Goal: Task Accomplishment & Management: Manage account settings

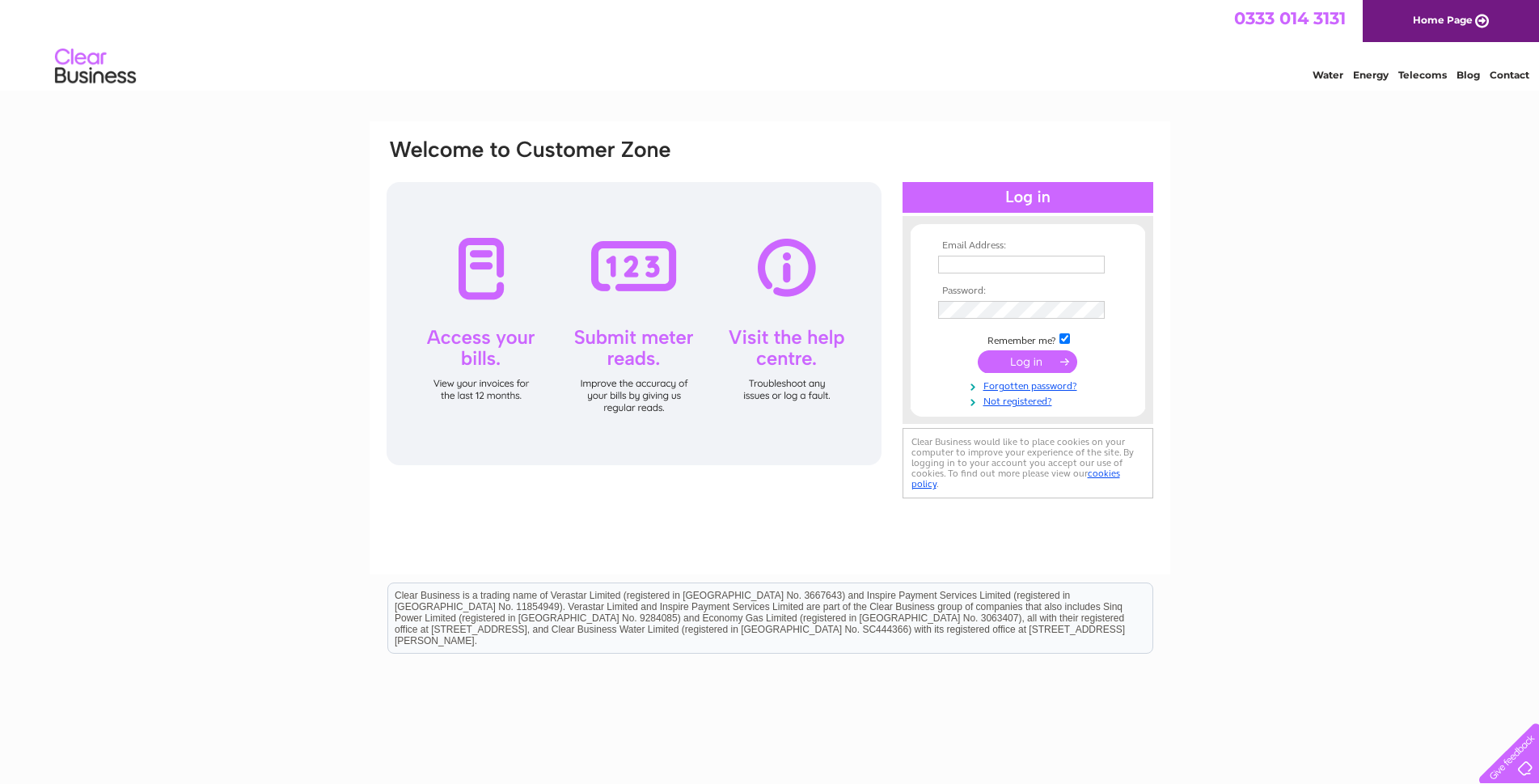
type input "[EMAIL_ADDRESS][DOMAIN_NAME]"
click at [1040, 354] on input "submit" at bounding box center [1027, 361] width 100 height 22
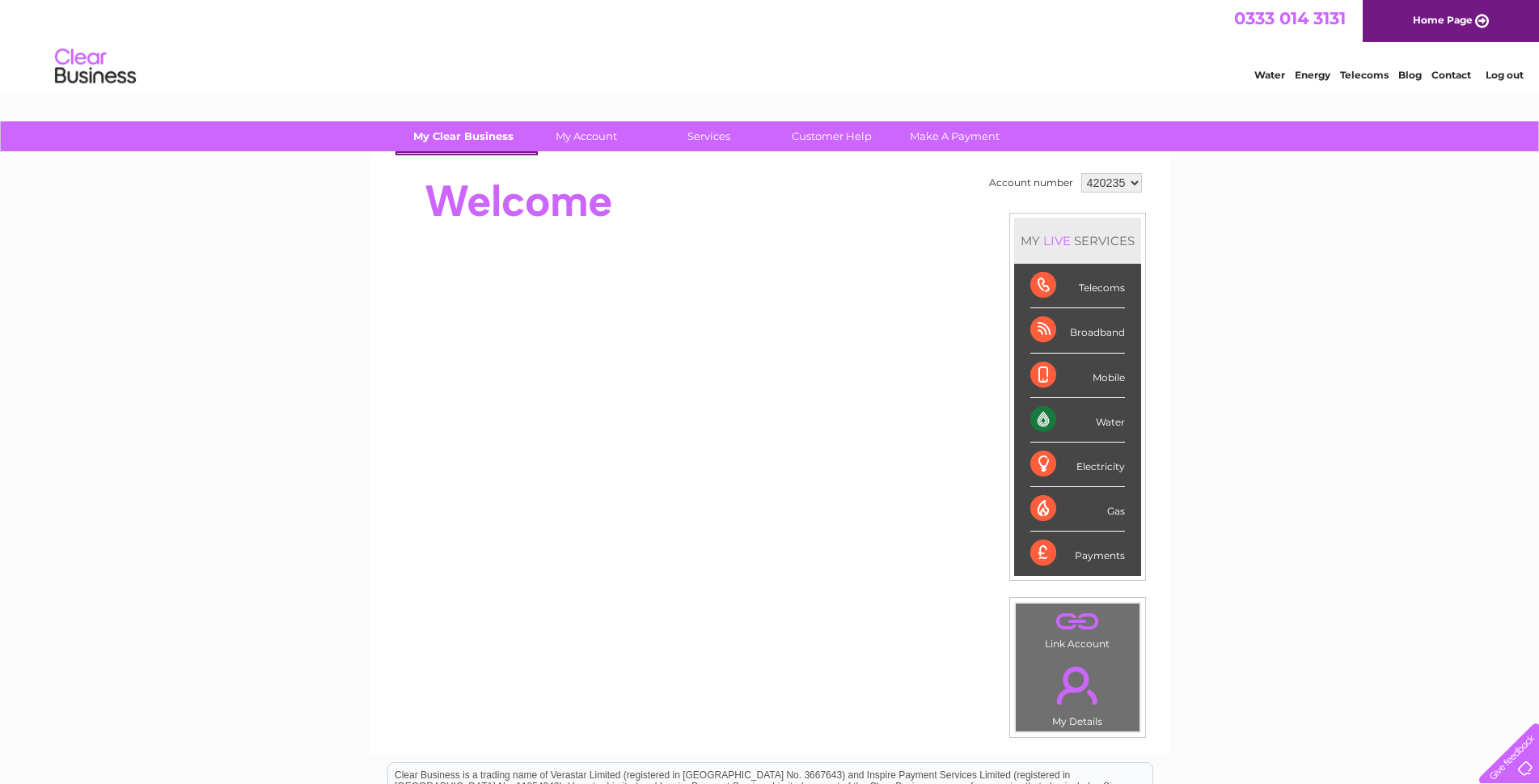
click at [482, 134] on link "My Clear Business" at bounding box center [463, 136] width 134 height 30
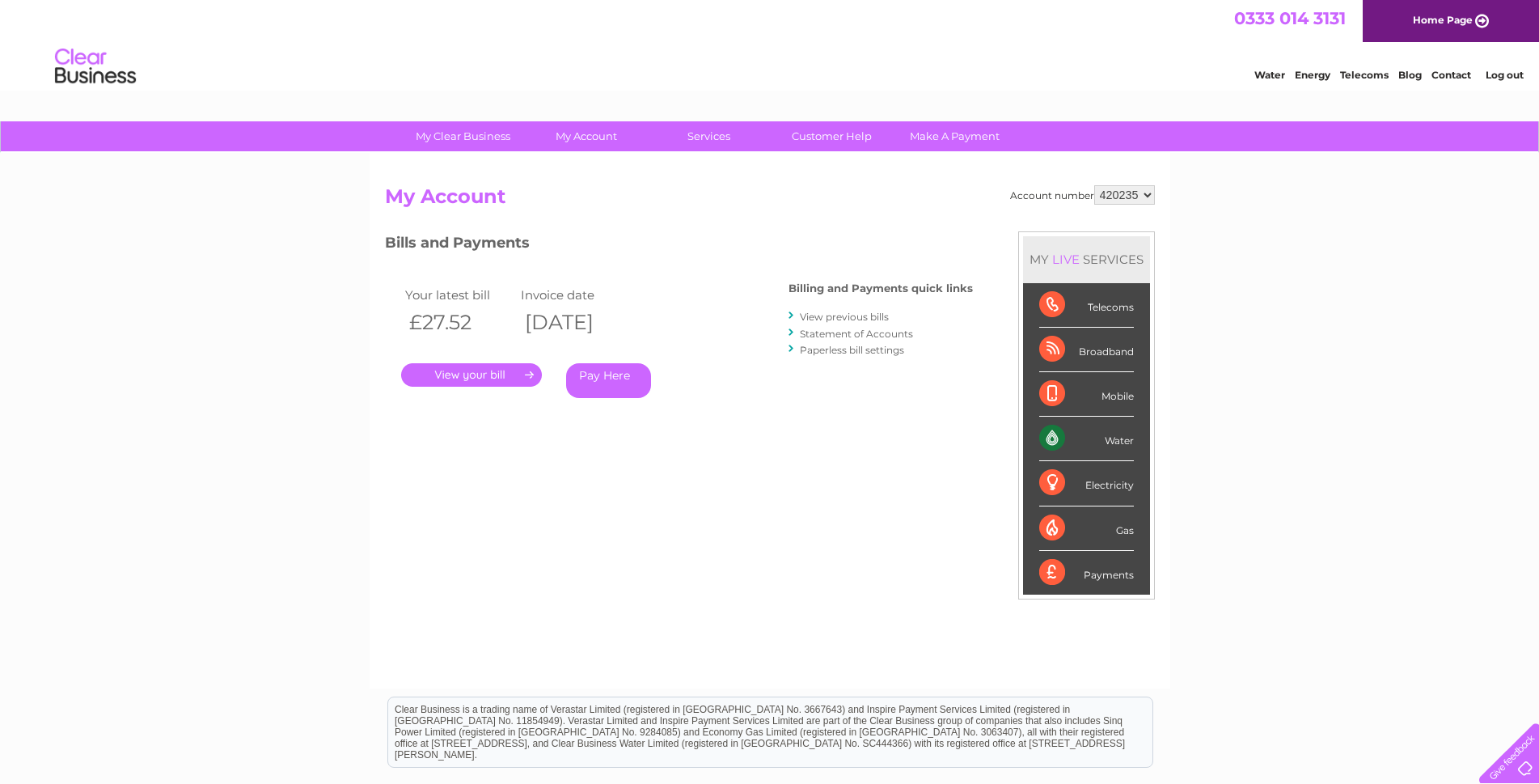
click at [836, 317] on link "View previous bills" at bounding box center [844, 317] width 89 height 13
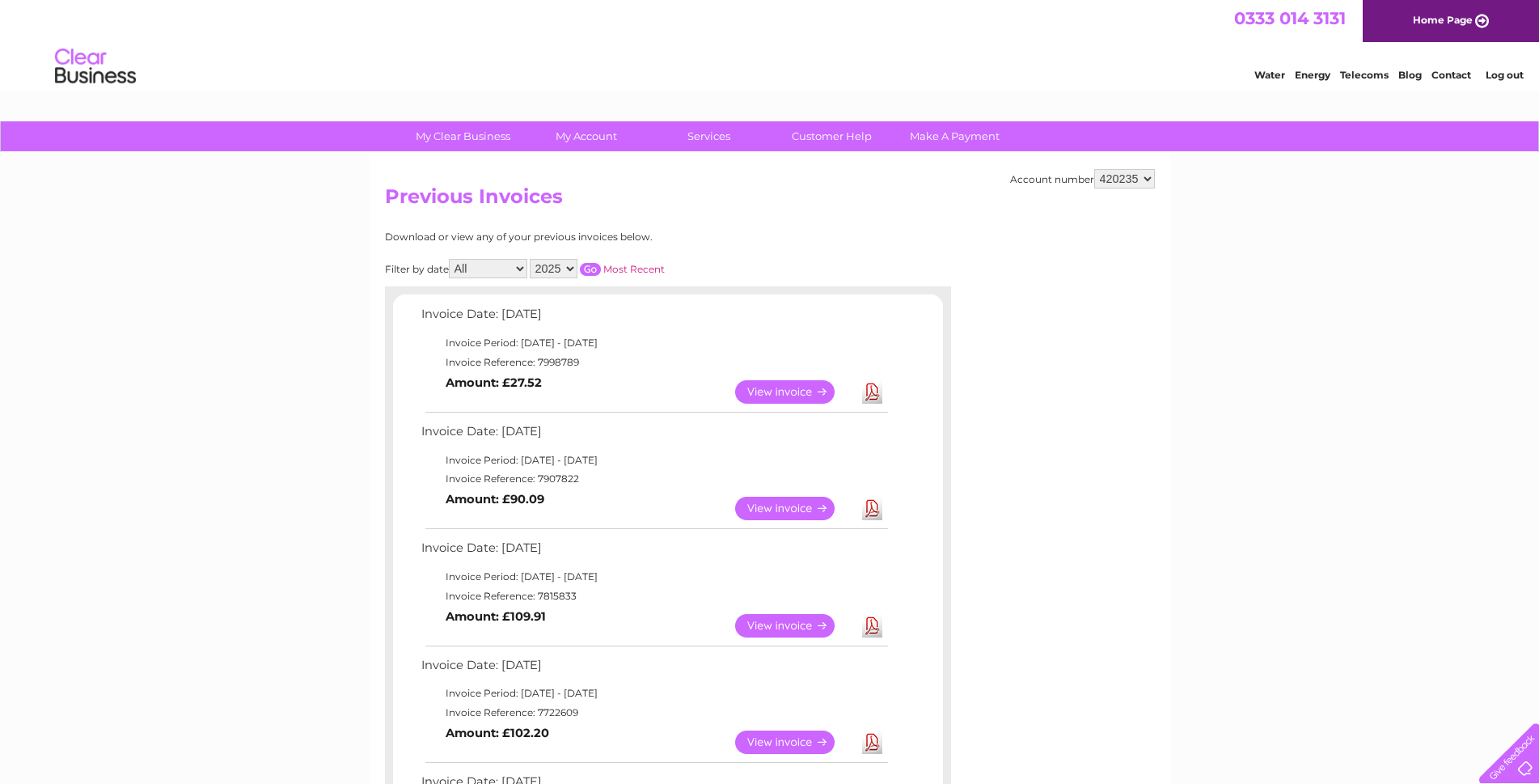
click at [776, 506] on link "View" at bounding box center [794, 508] width 119 height 23
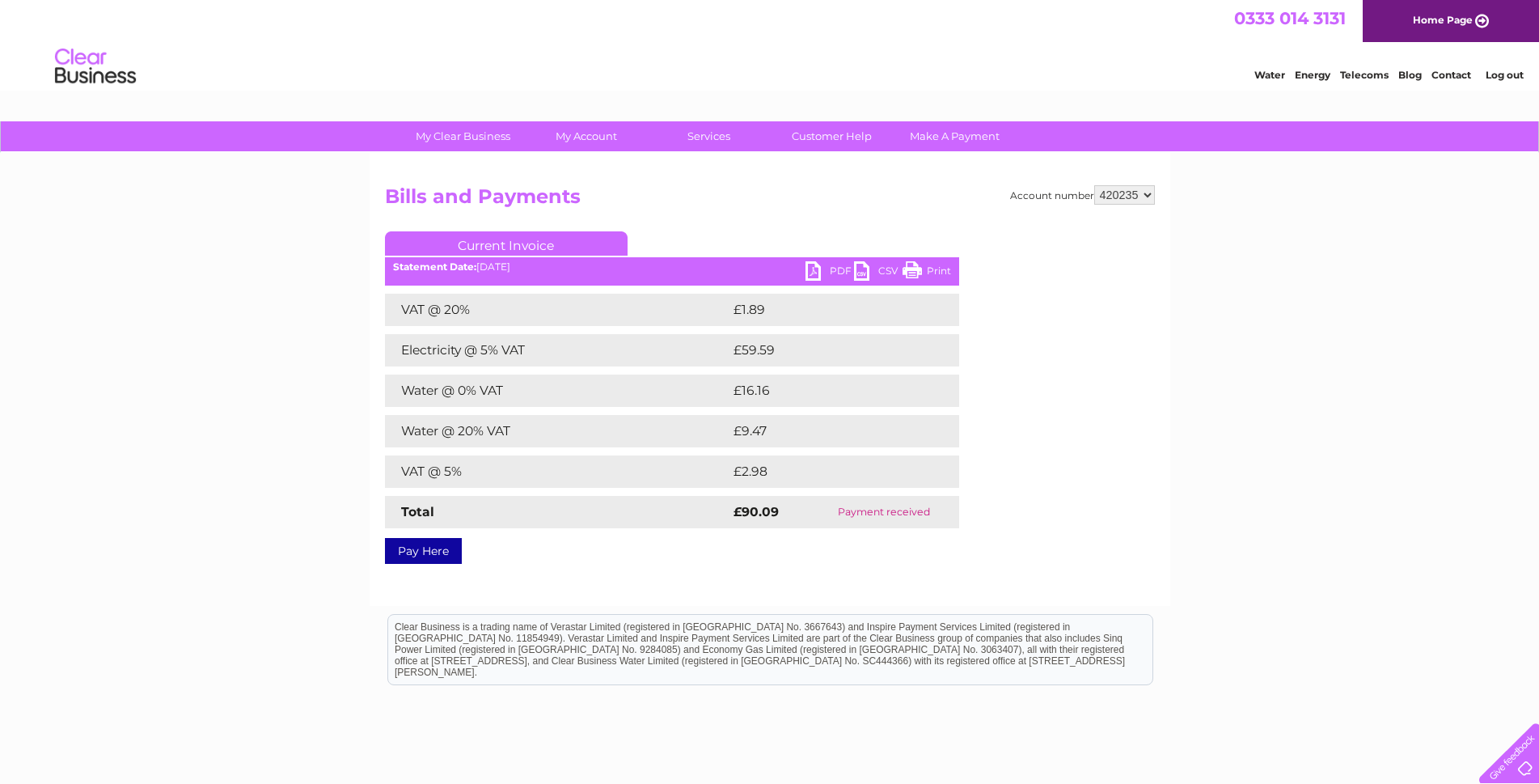
drag, startPoint x: 928, startPoint y: 273, endPoint x: 1196, endPoint y: 66, distance: 338.6
click at [928, 273] on link "Print" at bounding box center [926, 273] width 48 height 23
